Goal: Task Accomplishment & Management: Use online tool/utility

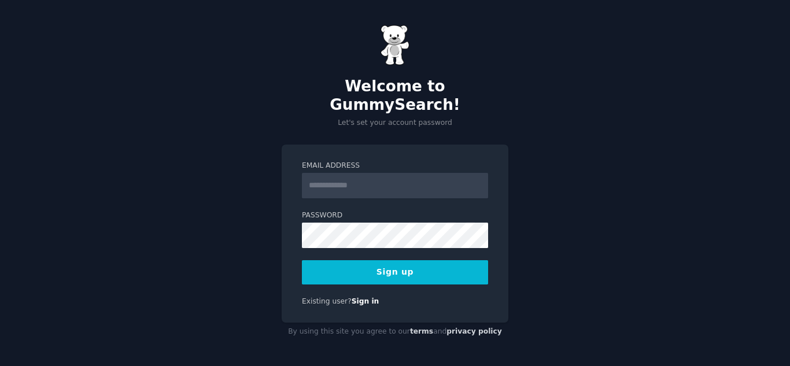
click at [352, 180] on input "Email Address" at bounding box center [395, 185] width 186 height 25
type input "**********"
click at [362, 277] on div "**********" at bounding box center [395, 234] width 227 height 179
click at [370, 269] on button "Sign up" at bounding box center [395, 272] width 186 height 24
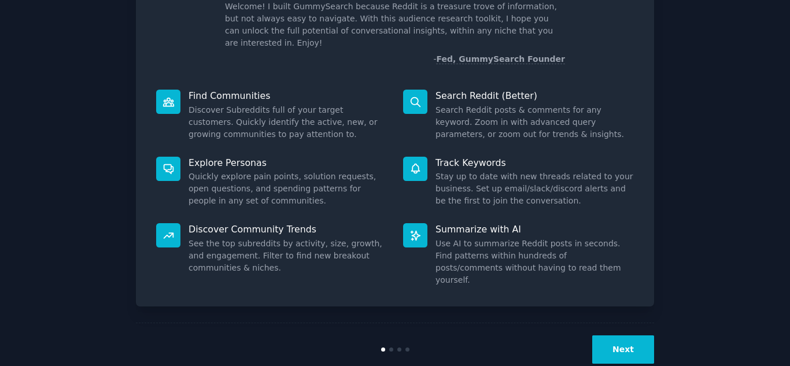
scroll to position [87, 0]
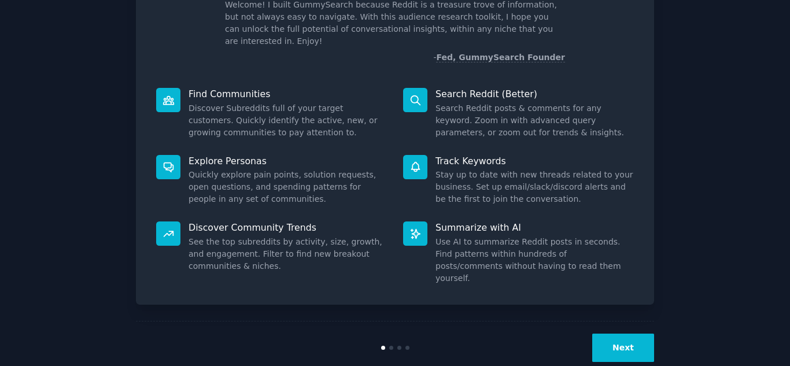
click at [620, 334] on button "Next" at bounding box center [623, 348] width 62 height 28
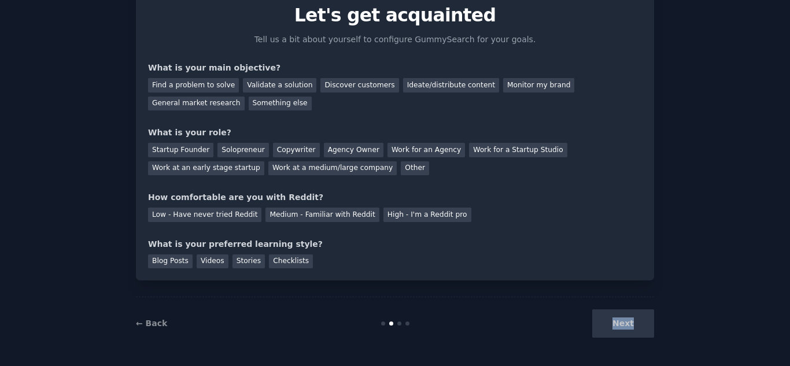
click at [620, 324] on div "Next" at bounding box center [567, 323] width 173 height 28
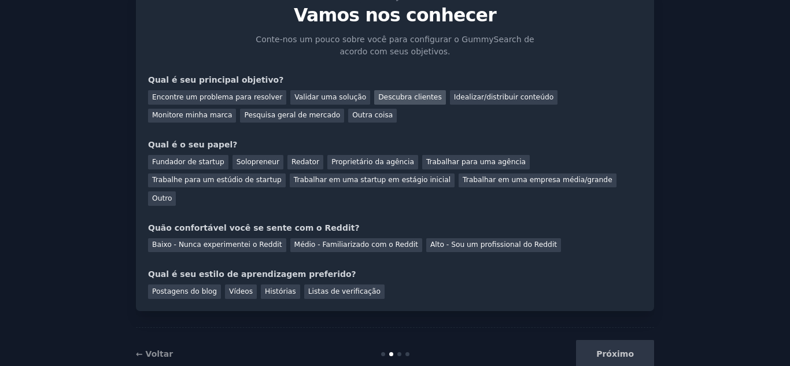
click at [378, 98] on font "Descubra clientes" at bounding box center [410, 97] width 64 height 8
click at [244, 113] on font "Pesquisa geral de mercado" at bounding box center [292, 115] width 96 height 8
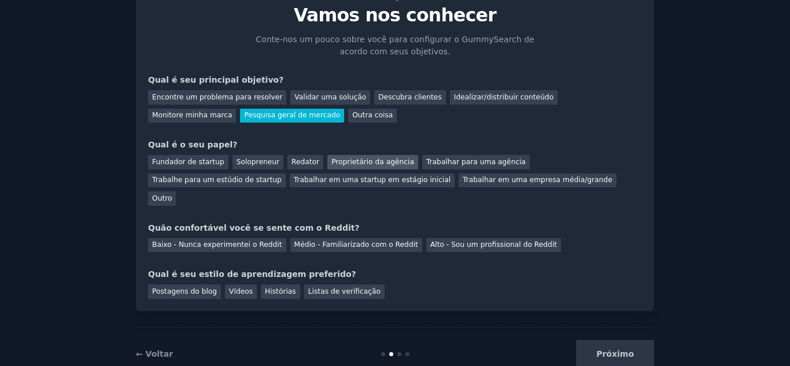
click at [331, 158] on font "Proprietário da agência" at bounding box center [372, 162] width 83 height 8
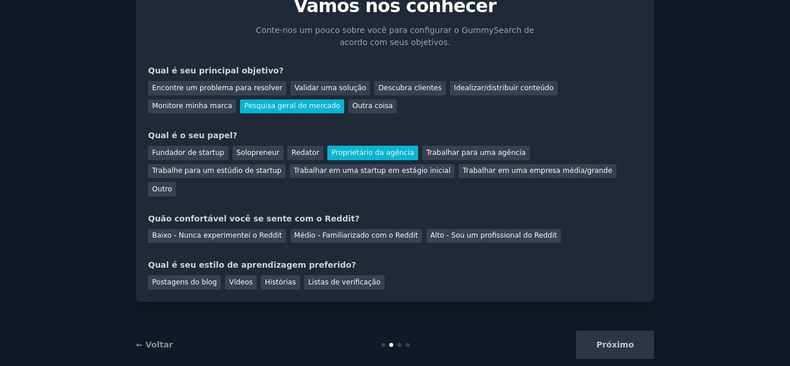
scroll to position [60, 0]
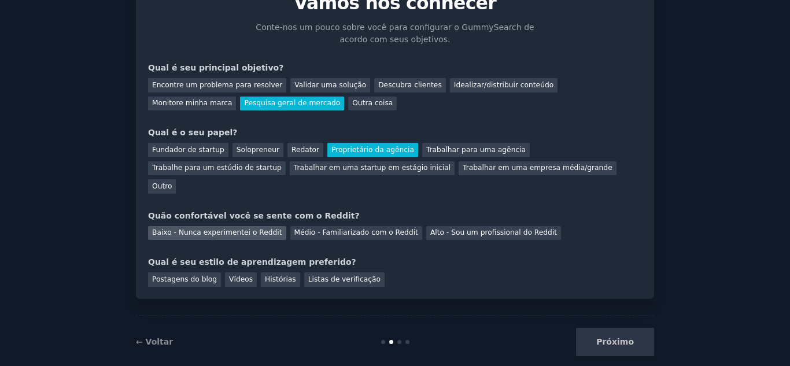
click at [255, 228] on font "Baixo - Nunca experimentei o Reddit" at bounding box center [217, 232] width 130 height 8
click at [308, 275] on font "Listas de verificação" at bounding box center [344, 279] width 72 height 8
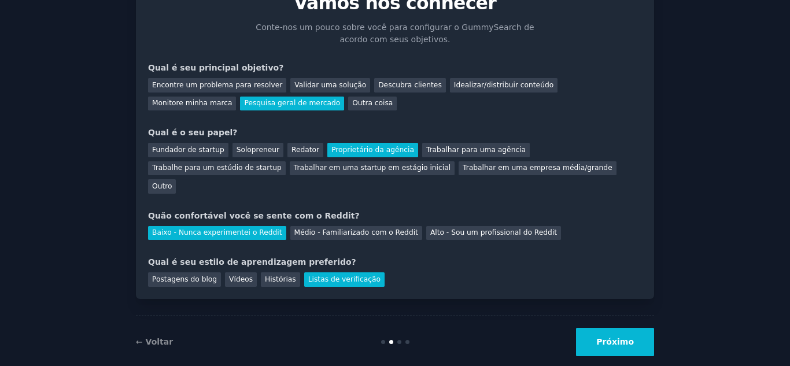
click at [609, 332] on button "Próximo" at bounding box center [615, 342] width 78 height 28
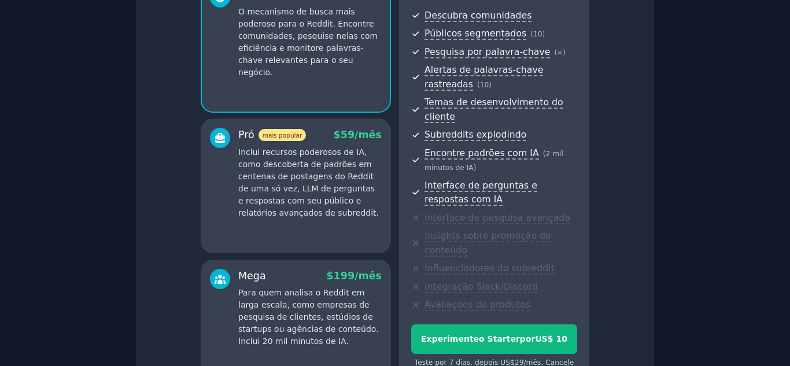
scroll to position [249, 0]
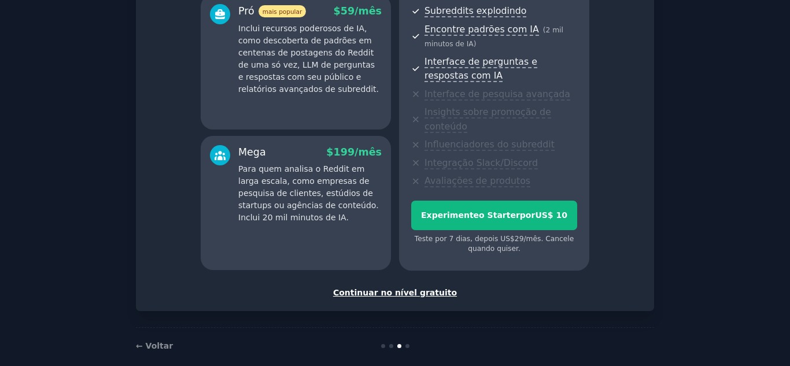
click at [386, 288] on font "Continuar no nível gratuito" at bounding box center [395, 292] width 124 height 9
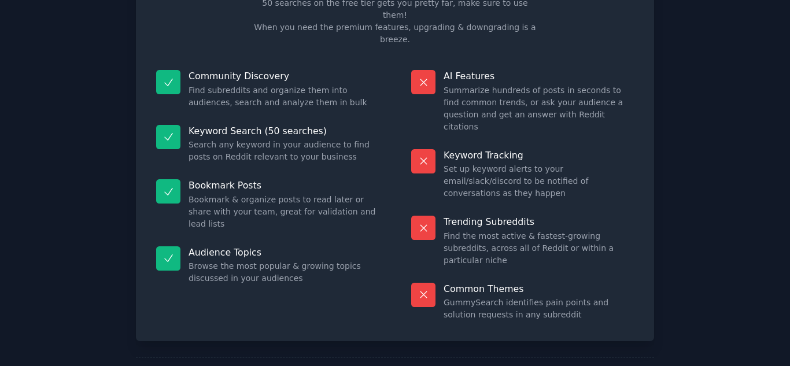
scroll to position [133, 0]
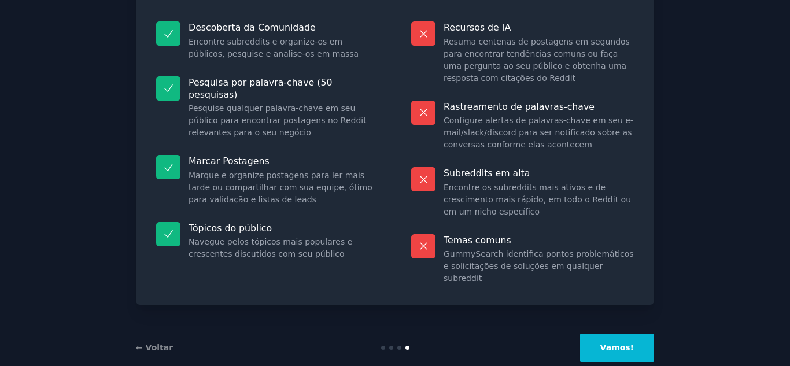
click at [609, 343] on font "Vamos!" at bounding box center [617, 347] width 34 height 9
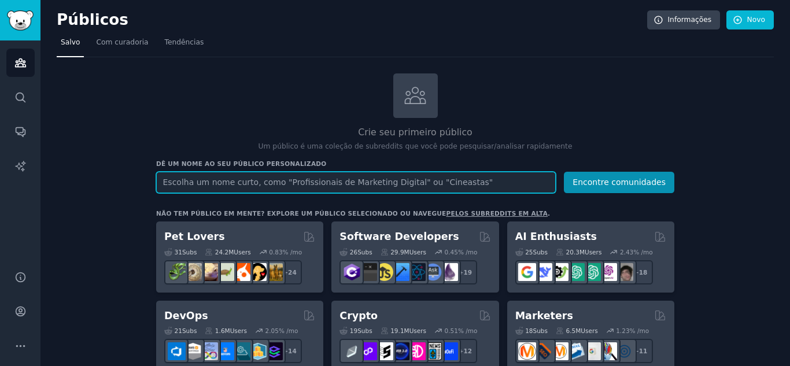
click at [451, 182] on input "text" at bounding box center [356, 182] width 400 height 21
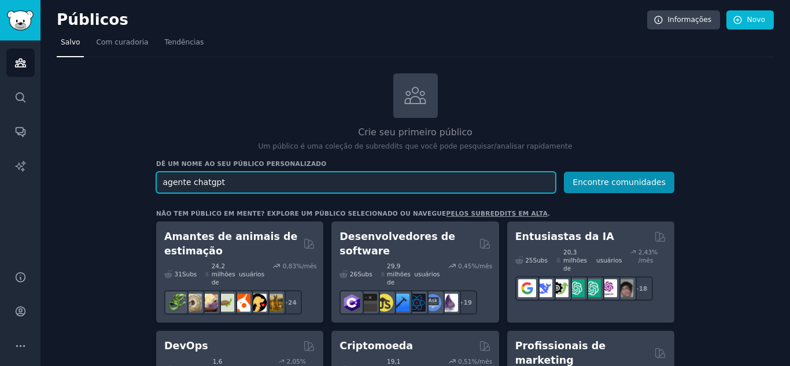
type input "agente chatgpt"
click at [564, 172] on button "Encontre comunidades" at bounding box center [619, 182] width 110 height 21
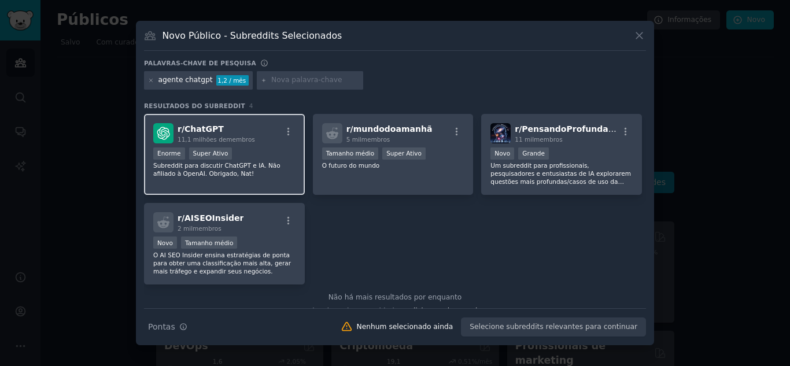
click at [250, 156] on div "Enorme Super Ativo" at bounding box center [224, 155] width 142 height 14
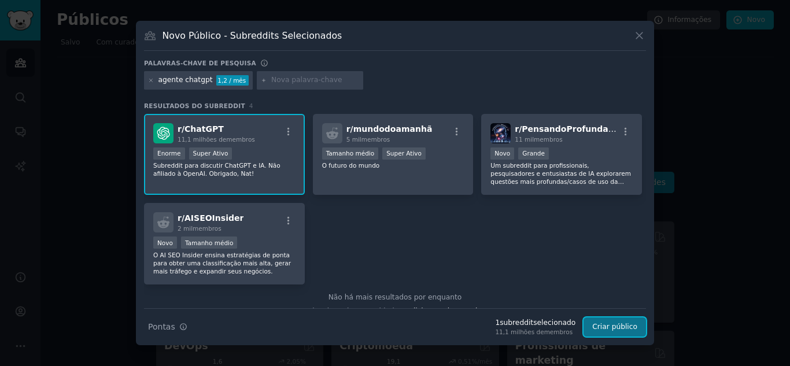
click at [616, 328] on font "Criar público" at bounding box center [614, 327] width 45 height 8
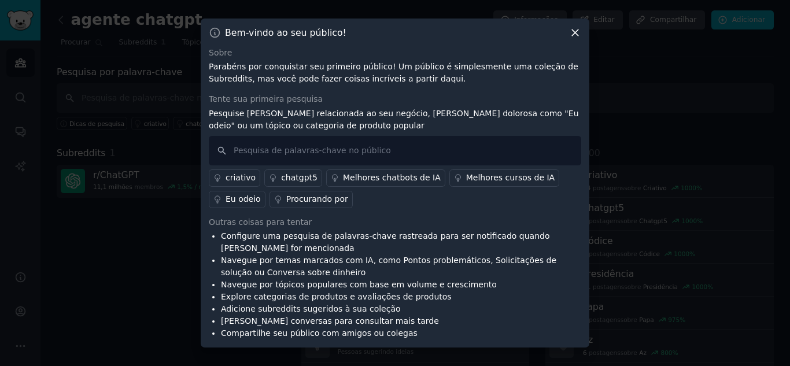
click at [291, 179] on font "chatgpt5" at bounding box center [299, 177] width 36 height 9
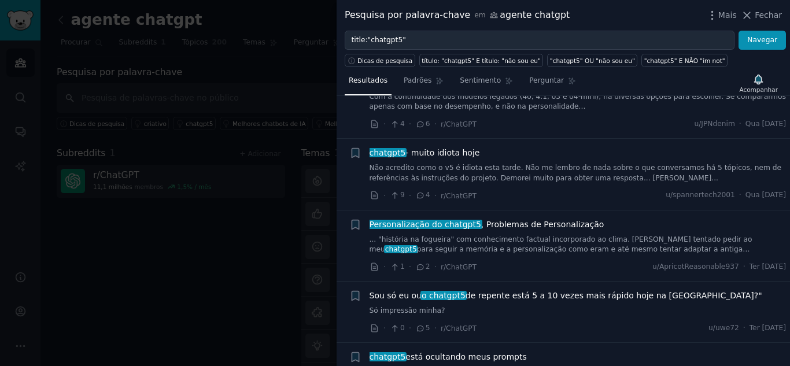
scroll to position [116, 0]
